Goal: Entertainment & Leisure: Consume media (video, audio)

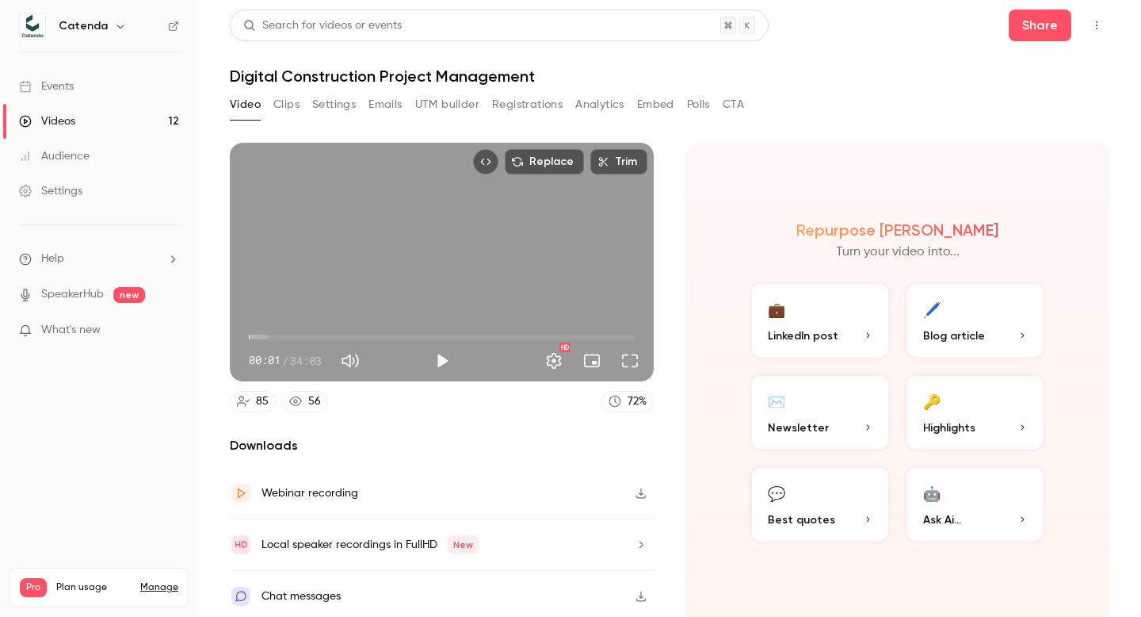
scroll to position [5, 0]
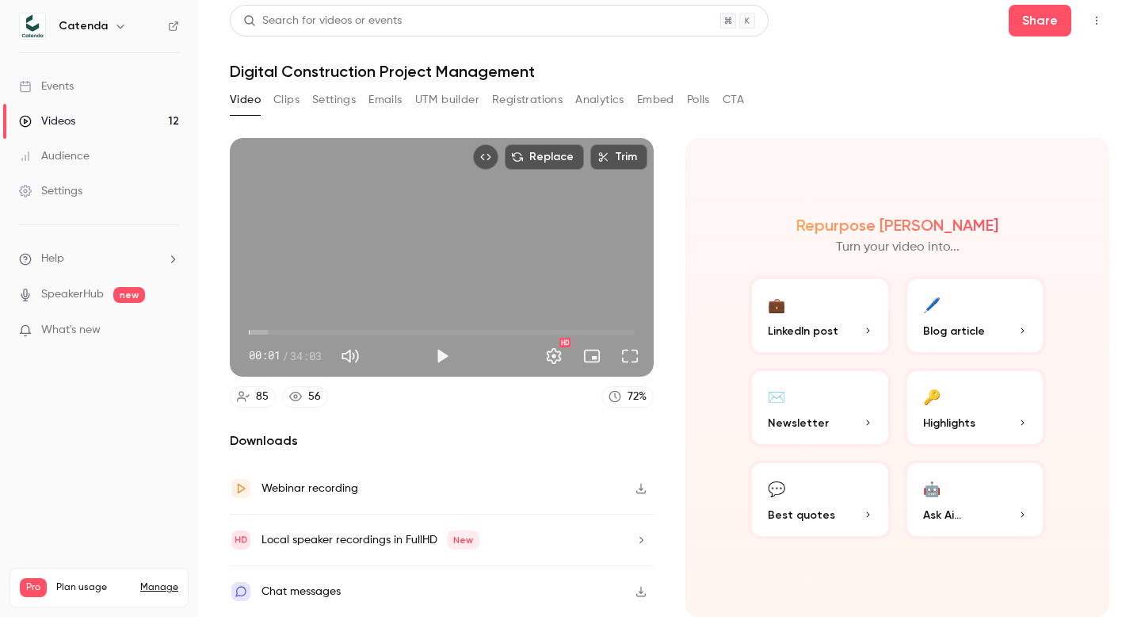
click at [541, 97] on button "Registrations" at bounding box center [527, 99] width 71 height 25
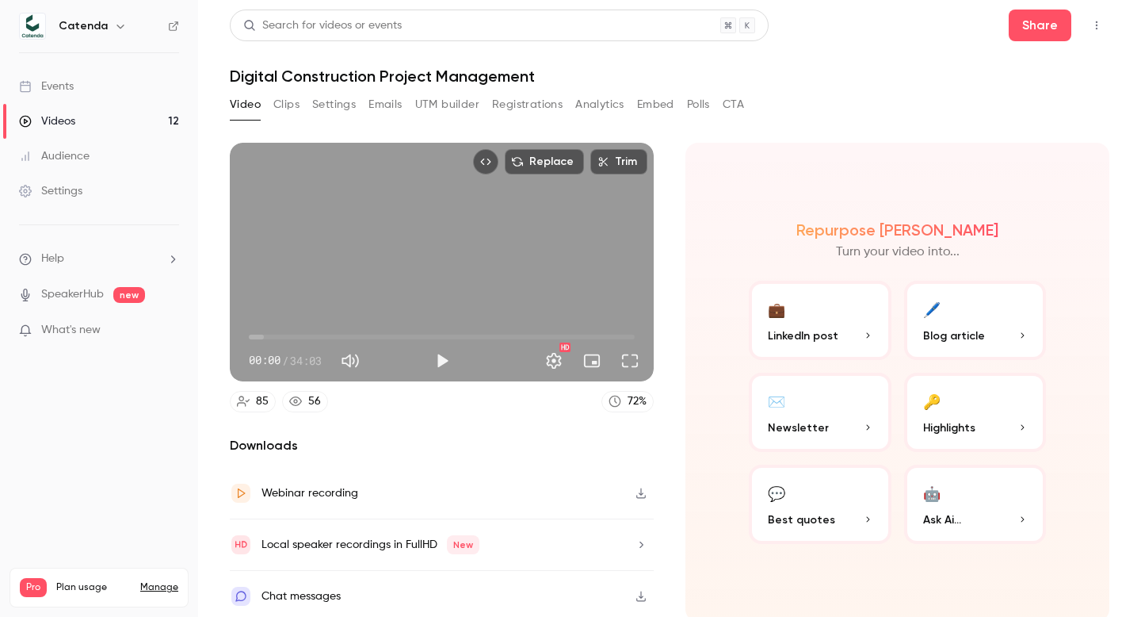
click at [71, 120] on div "Videos" at bounding box center [47, 121] width 56 height 16
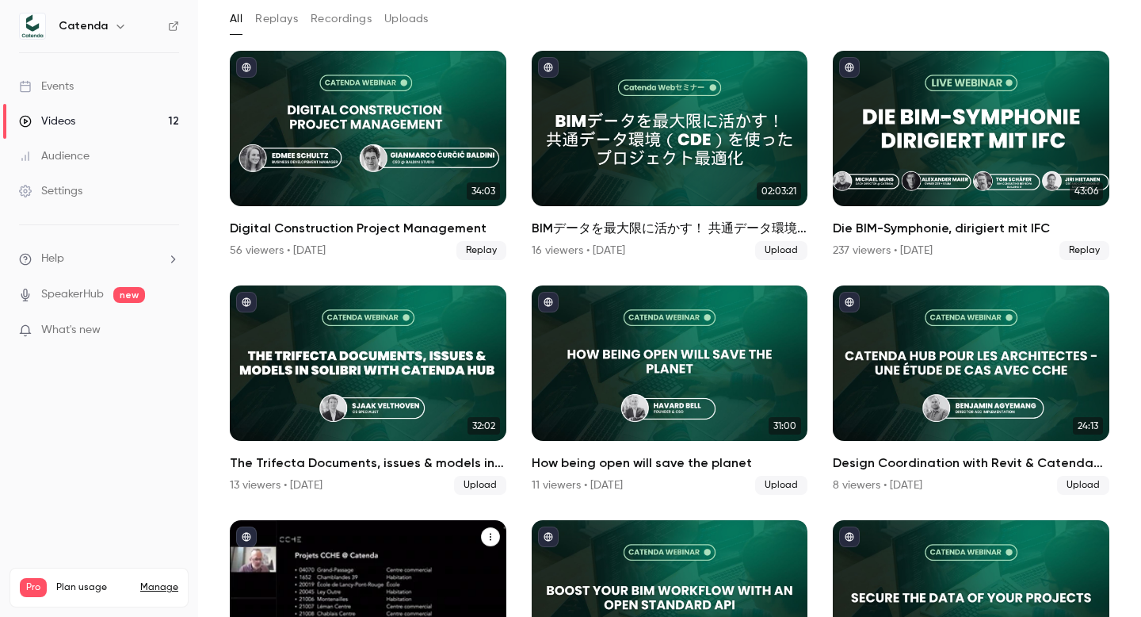
scroll to position [80, 0]
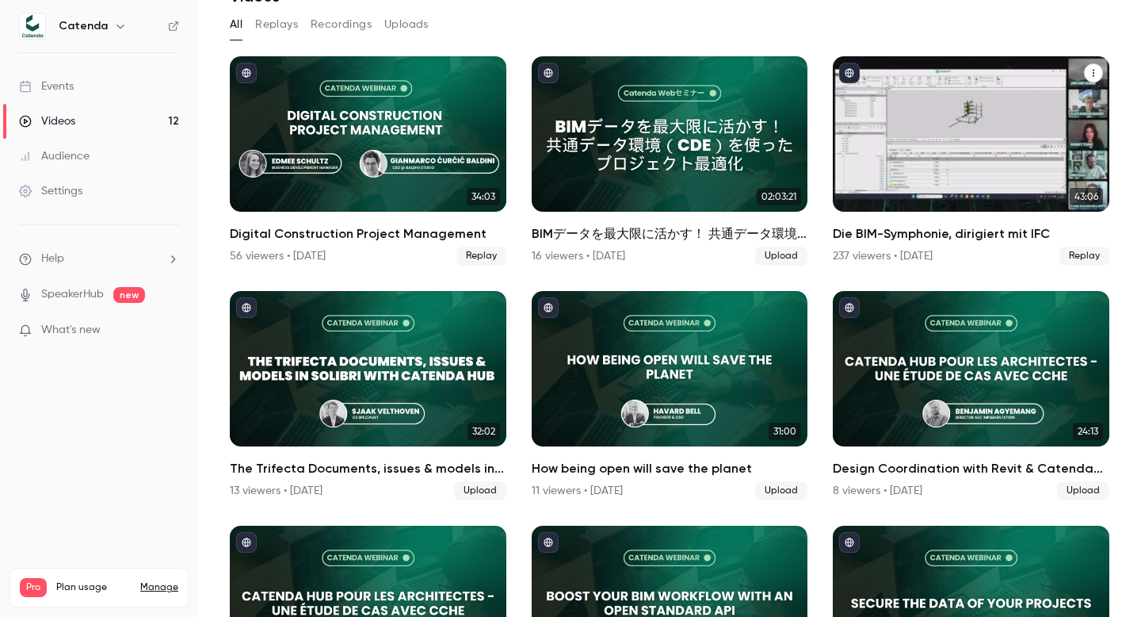
click at [852, 256] on div "237 viewers • [DATE]" at bounding box center [883, 256] width 100 height 16
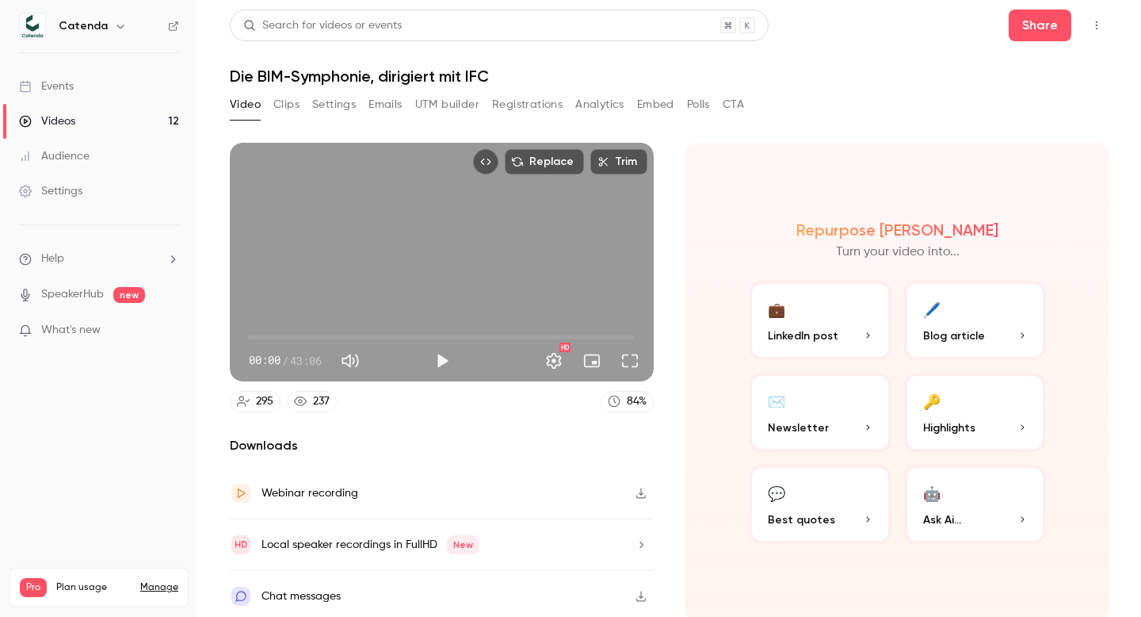
click at [522, 103] on button "Registrations" at bounding box center [527, 104] width 71 height 25
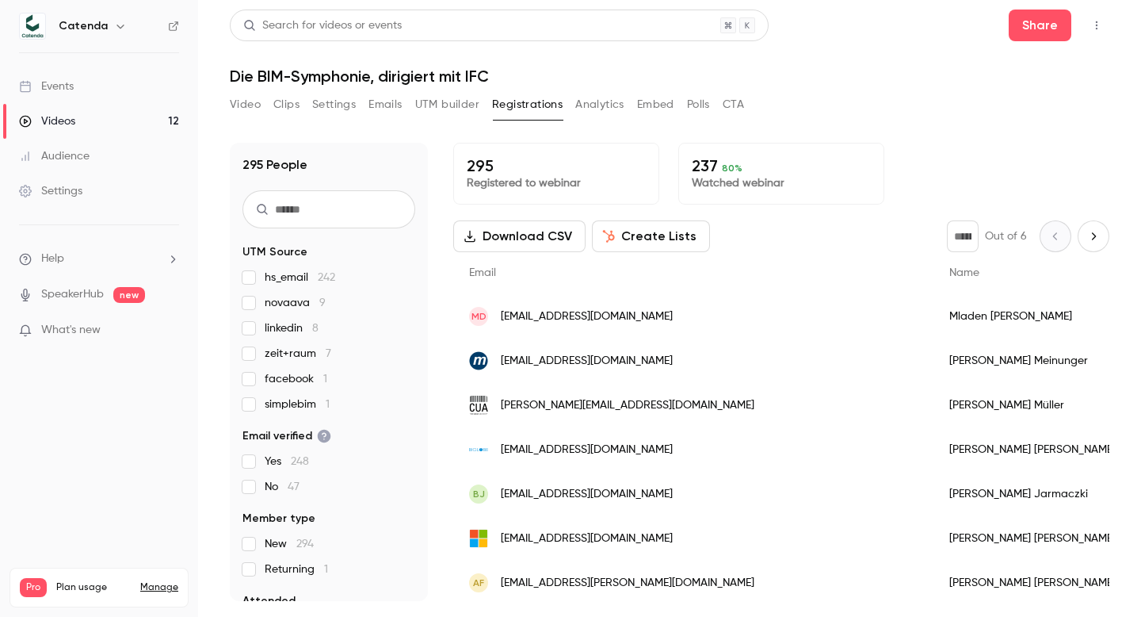
click at [247, 99] on button "Video" at bounding box center [245, 104] width 31 height 25
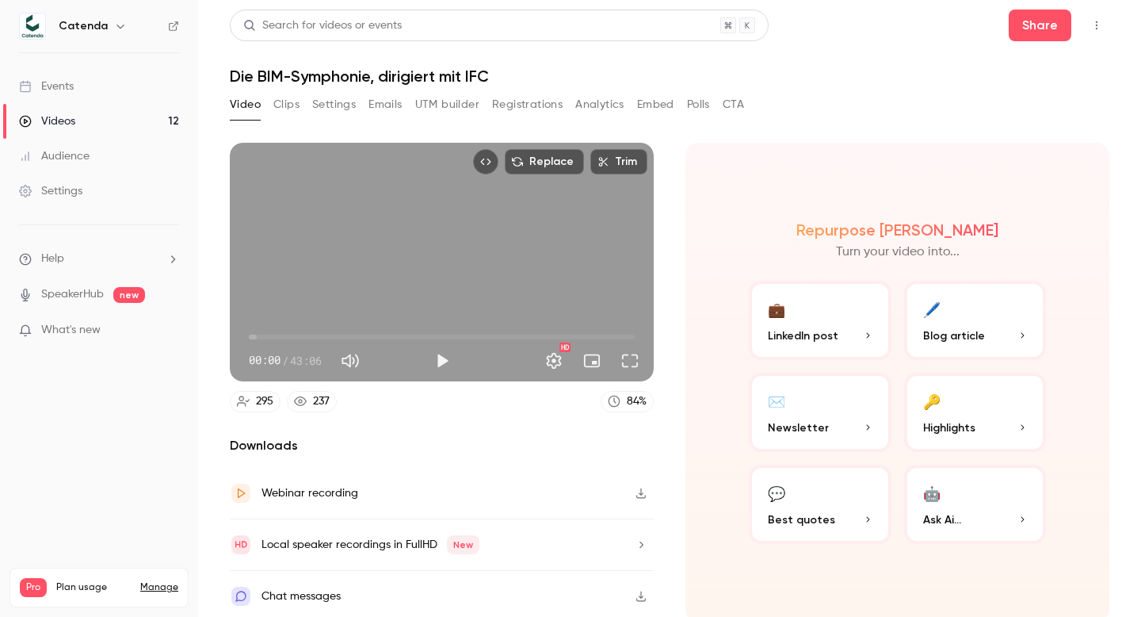
scroll to position [5, 0]
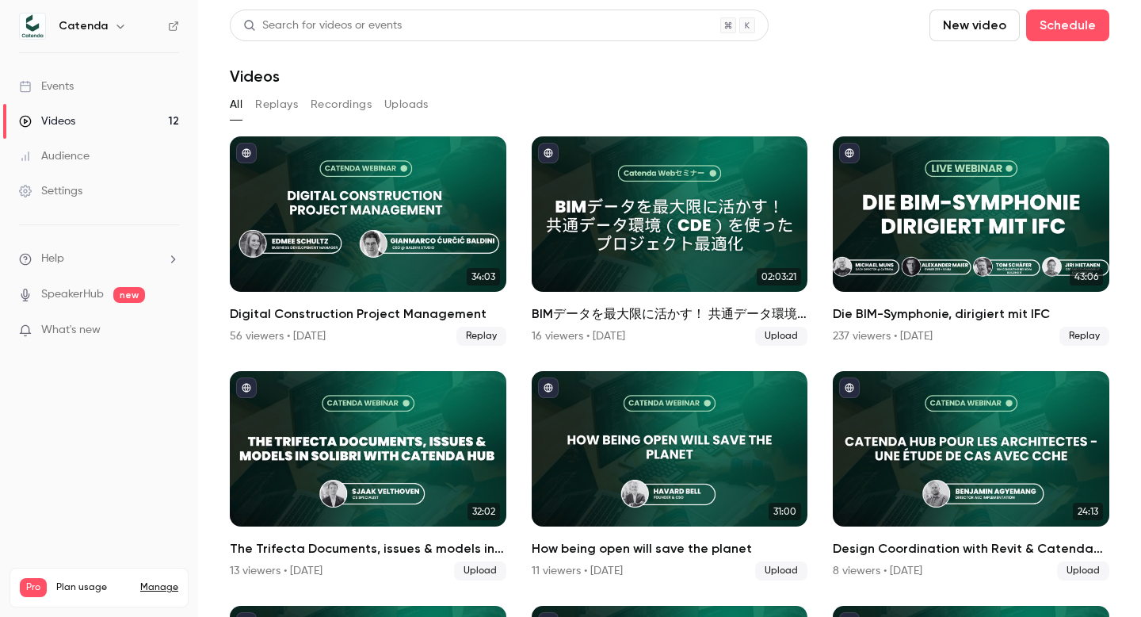
scroll to position [452, 0]
